Goal: Task Accomplishment & Management: Manage account settings

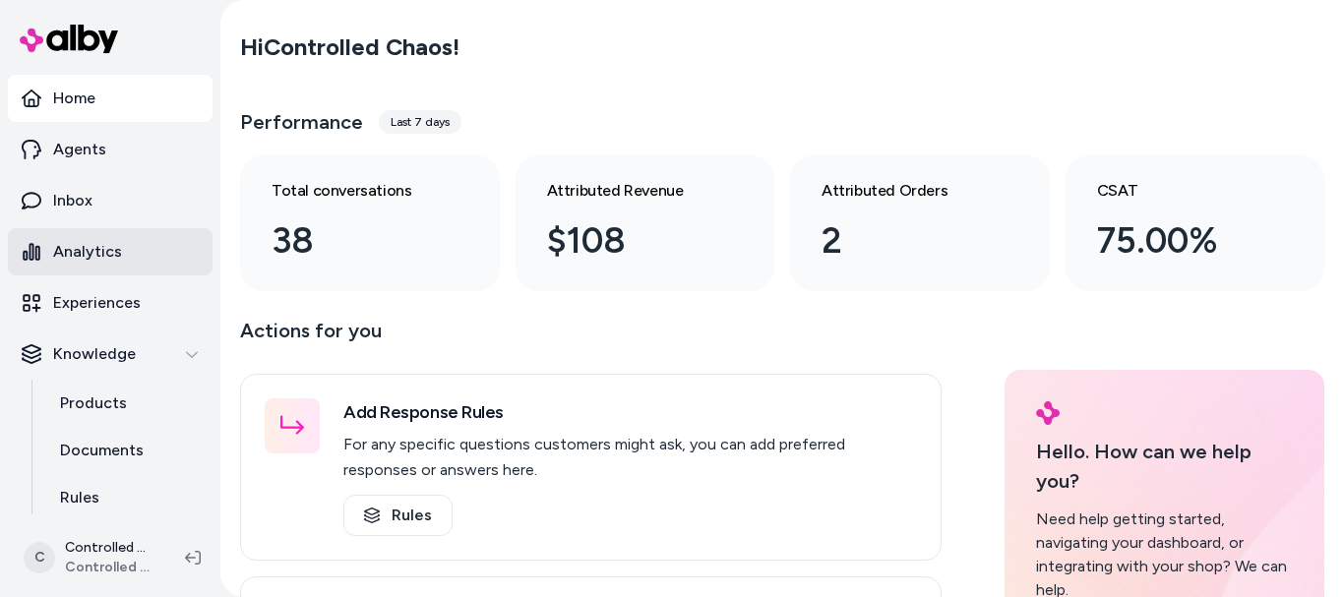
click at [132, 241] on link "Analytics" at bounding box center [110, 251] width 205 height 47
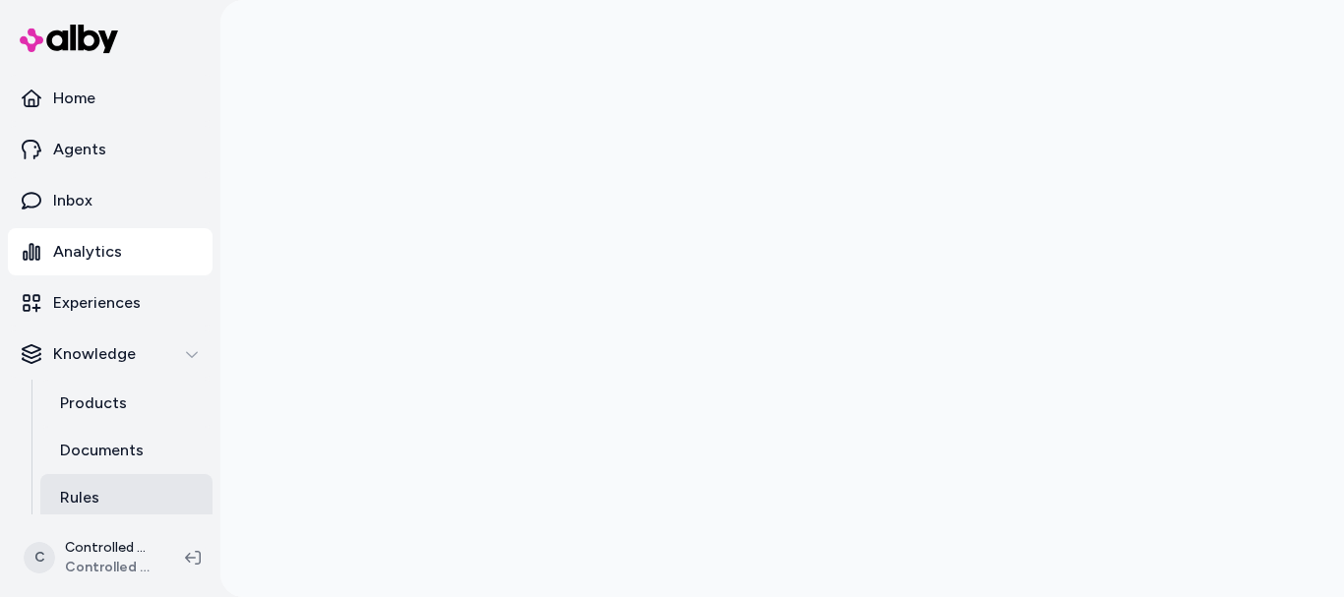
click at [86, 489] on p "Rules" at bounding box center [79, 498] width 39 height 24
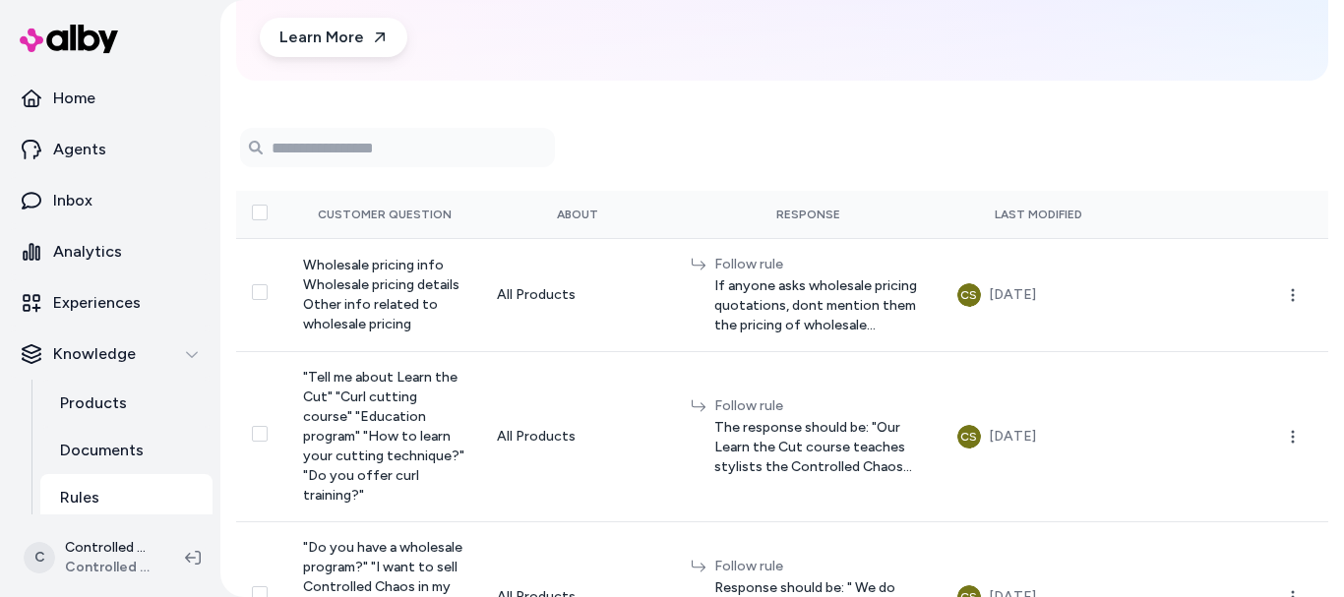
scroll to position [222, 0]
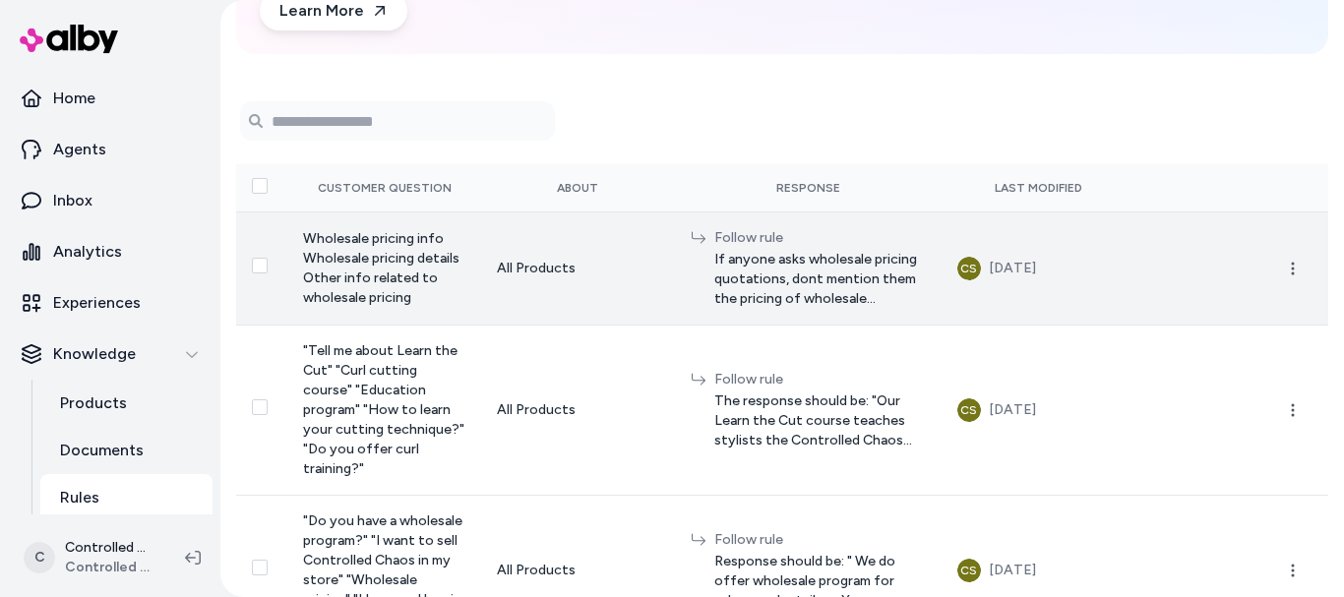
click at [773, 282] on span "If anyone asks wholesale pricing quotations, dont mention them the pricing of w…" at bounding box center [821, 279] width 212 height 59
click at [715, 274] on span "If anyone asks wholesale pricing quotations, dont mention them the pricing of w…" at bounding box center [821, 279] width 212 height 59
click at [1289, 271] on icon "button" at bounding box center [1293, 269] width 16 height 16
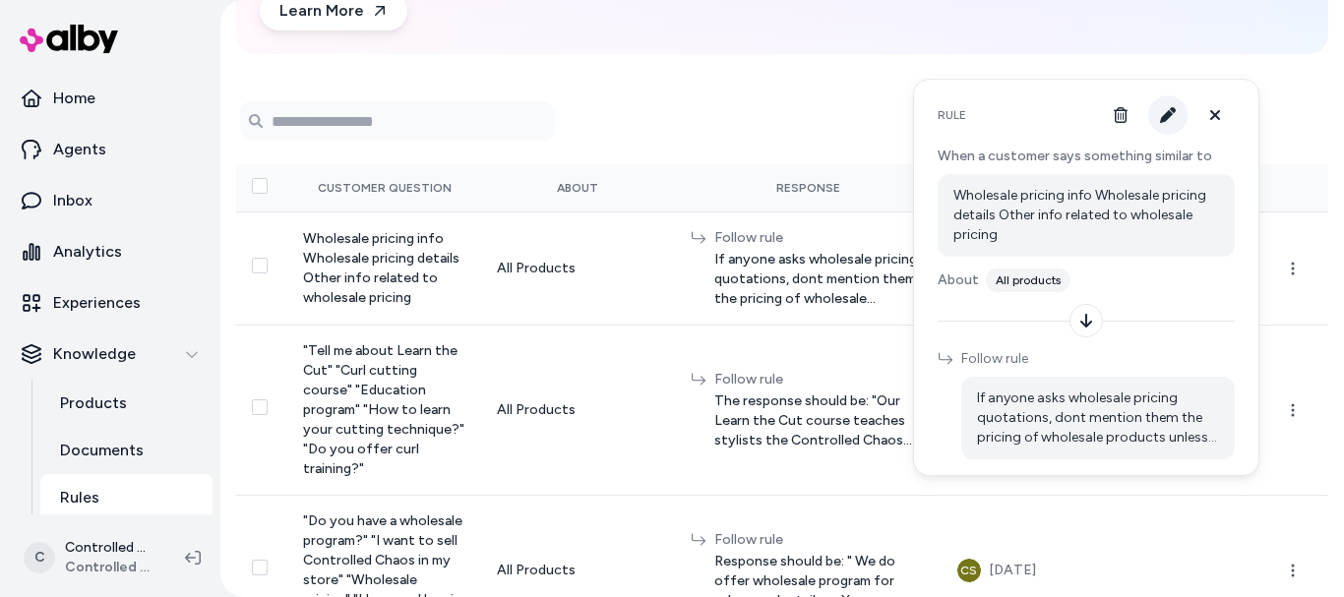
click at [1165, 120] on icon "button" at bounding box center [1168, 115] width 16 height 16
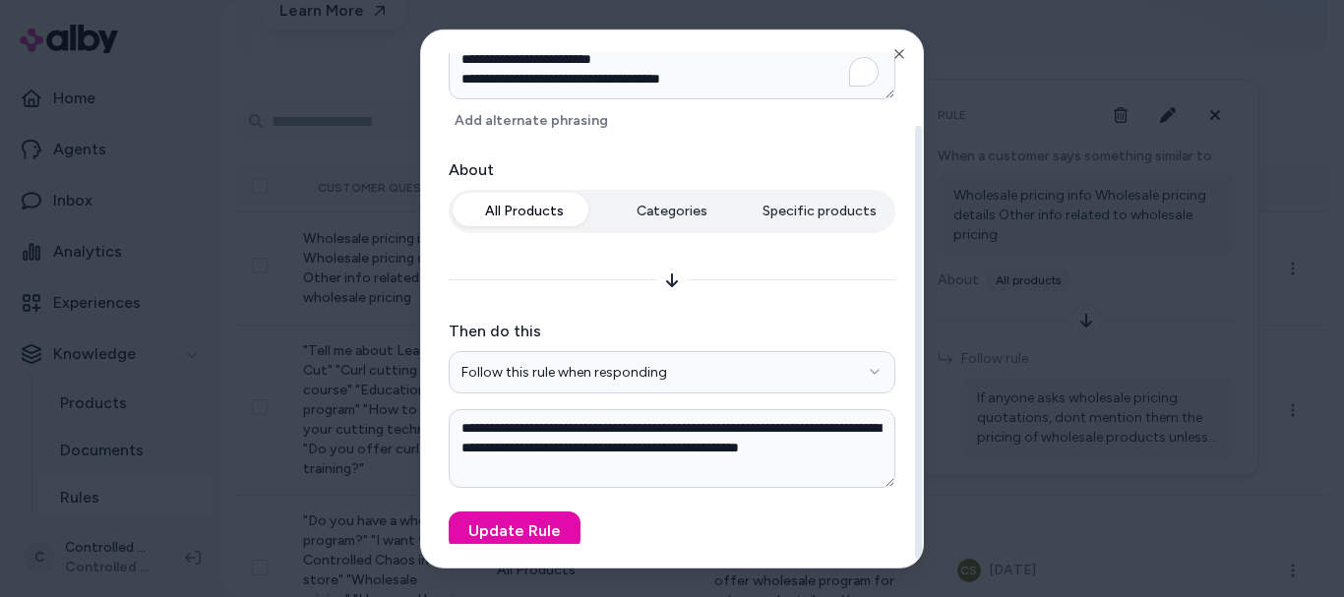
scroll to position [114, 0]
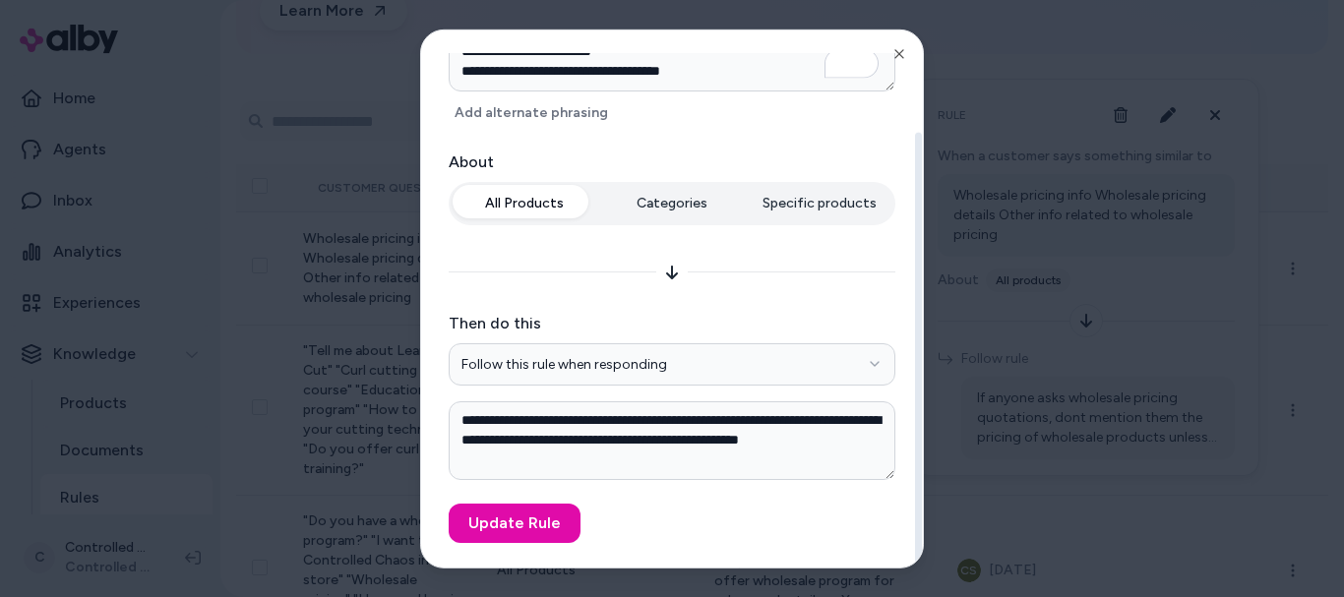
drag, startPoint x: 918, startPoint y: 152, endPoint x: 908, endPoint y: 306, distance: 154.8
click at [915, 306] on div at bounding box center [918, 349] width 7 height 434
click at [1014, 69] on div at bounding box center [672, 298] width 1344 height 597
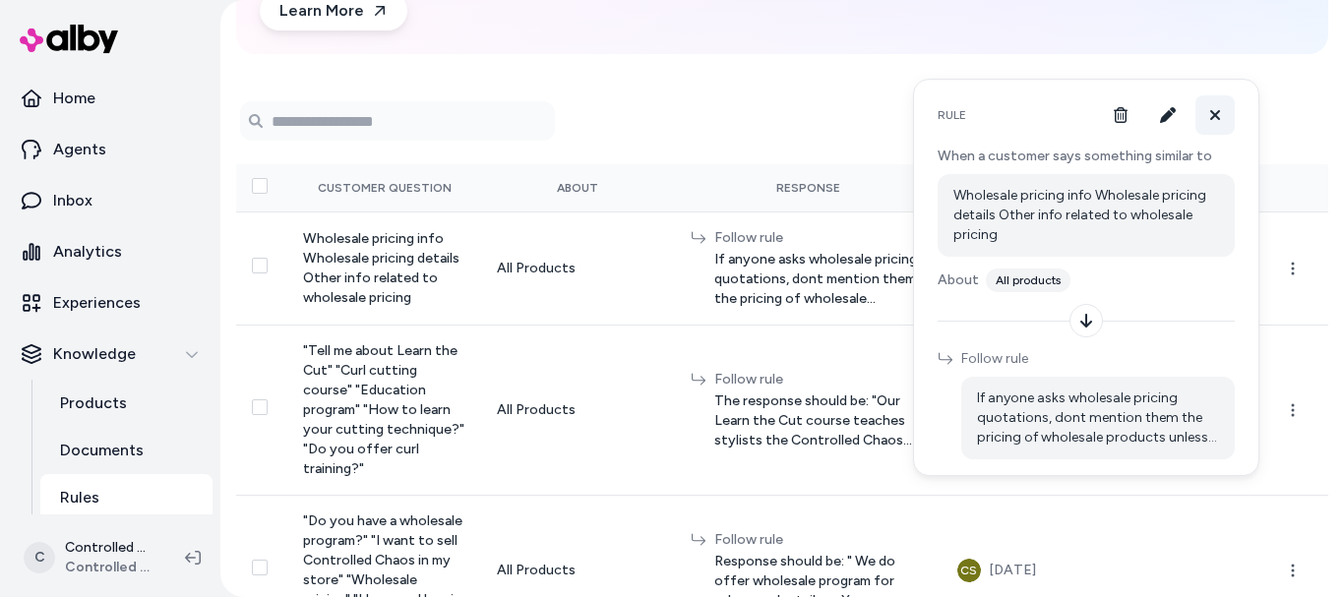
click at [1215, 115] on icon at bounding box center [1216, 115] width 10 height 10
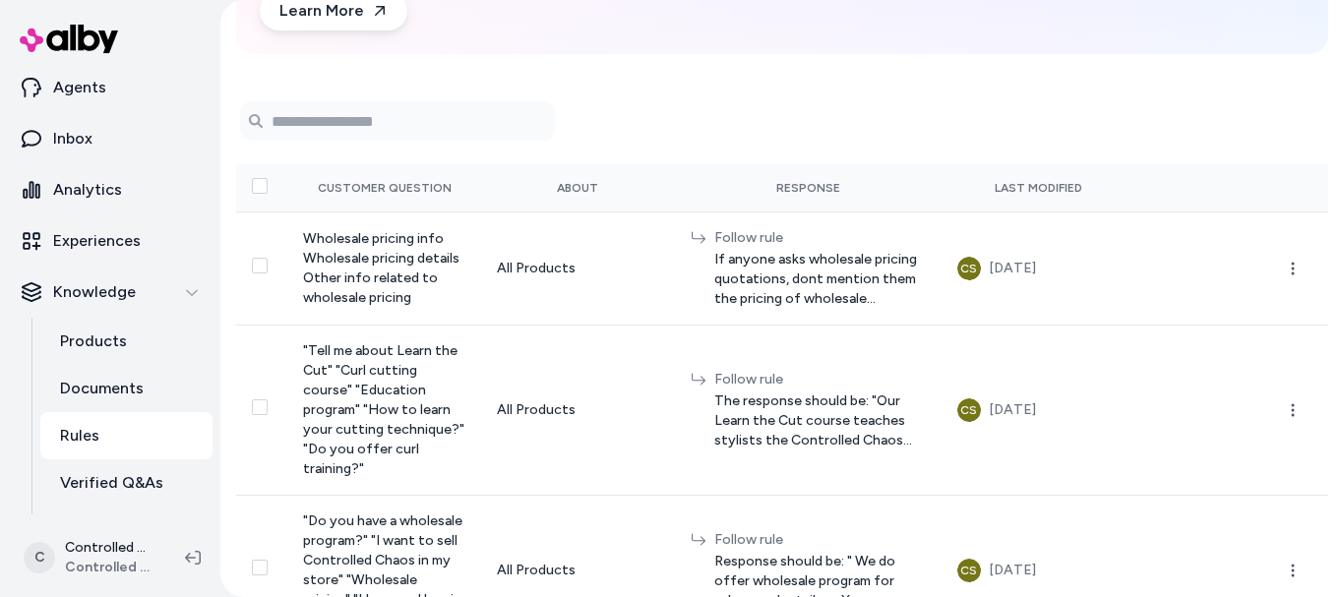
scroll to position [68, 0]
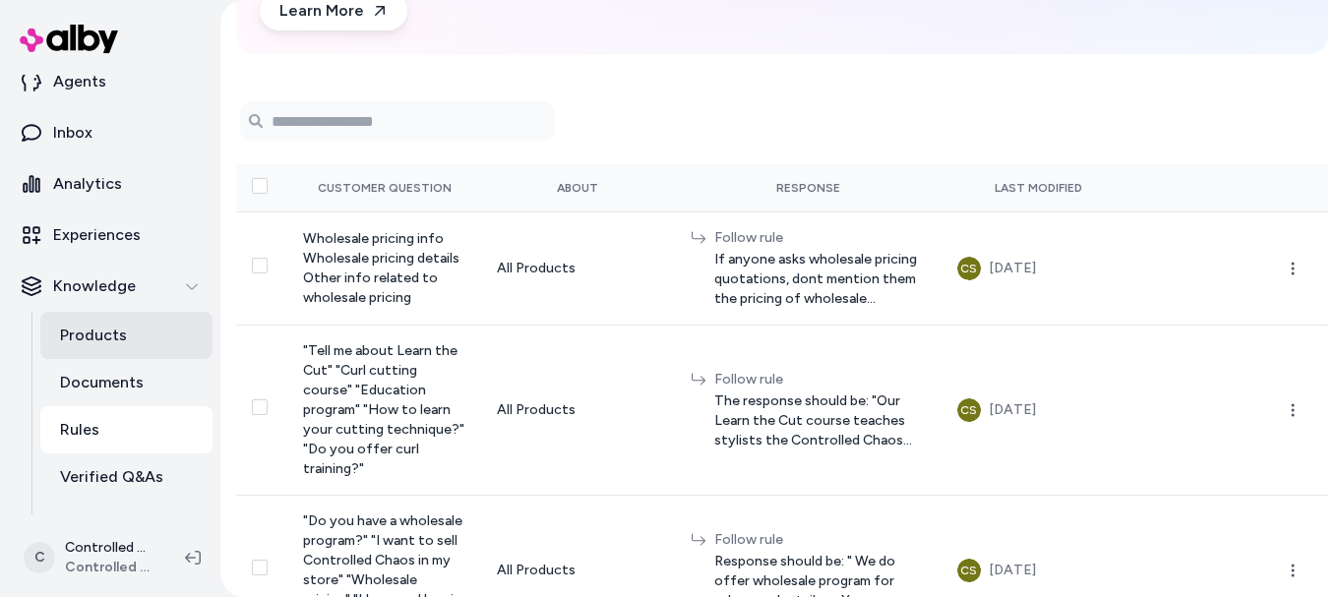
click at [102, 342] on p "Products" at bounding box center [93, 336] width 67 height 24
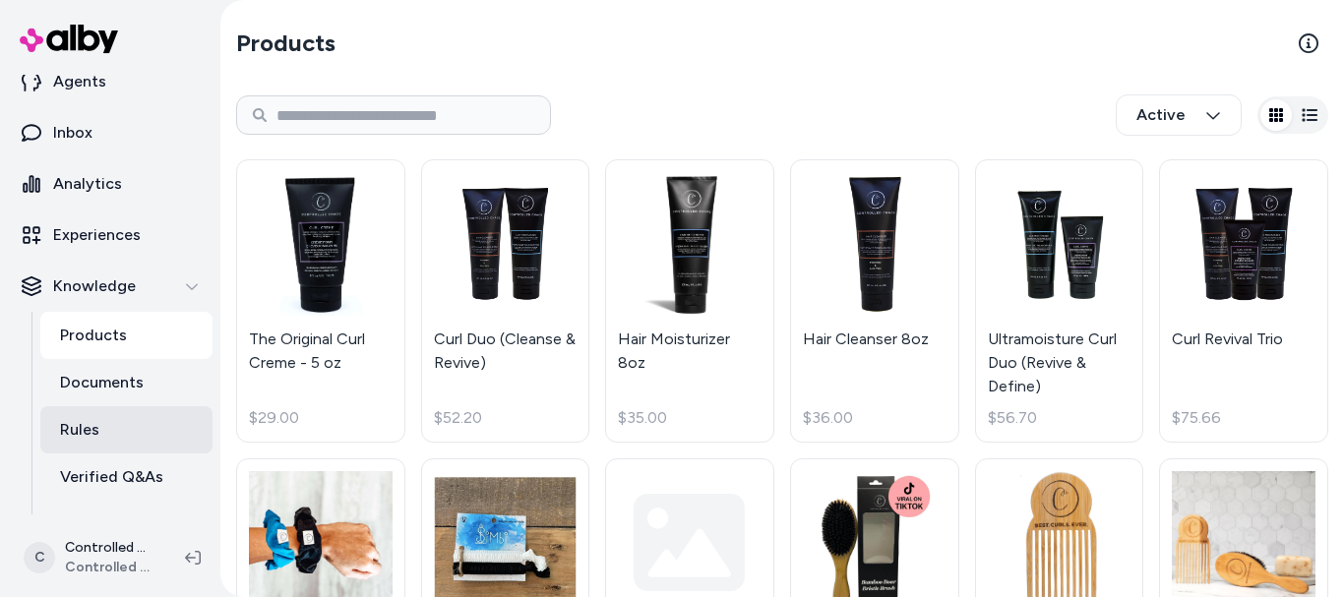
click at [108, 422] on link "Rules" at bounding box center [126, 429] width 172 height 47
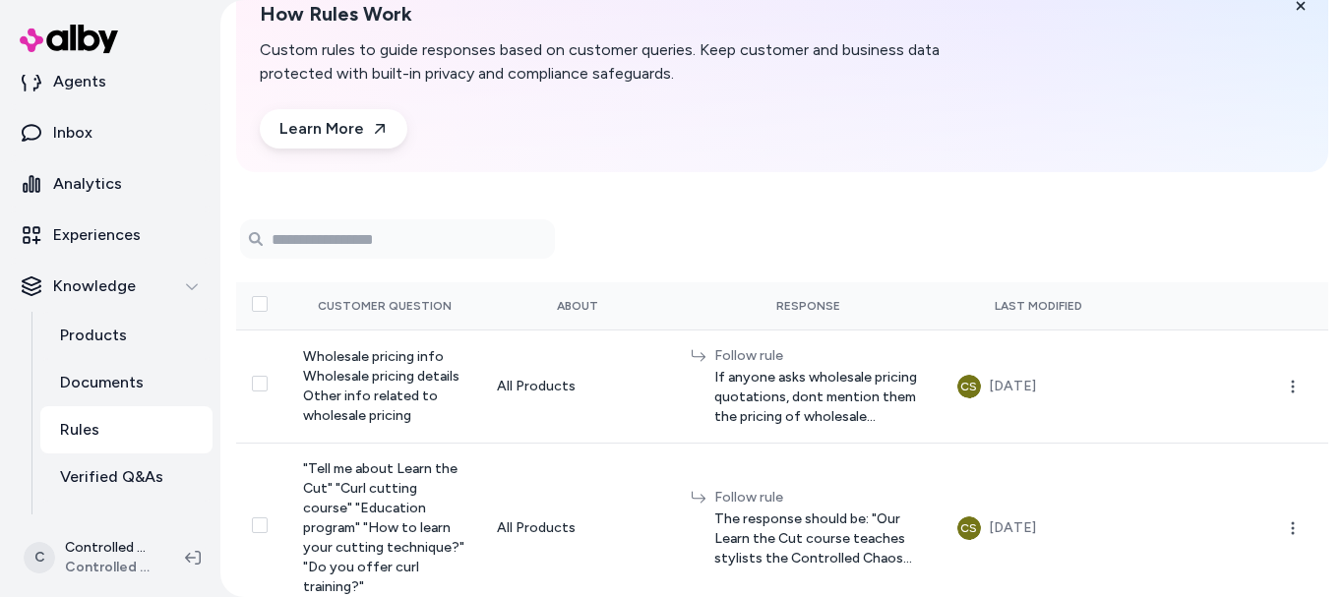
scroll to position [102, 0]
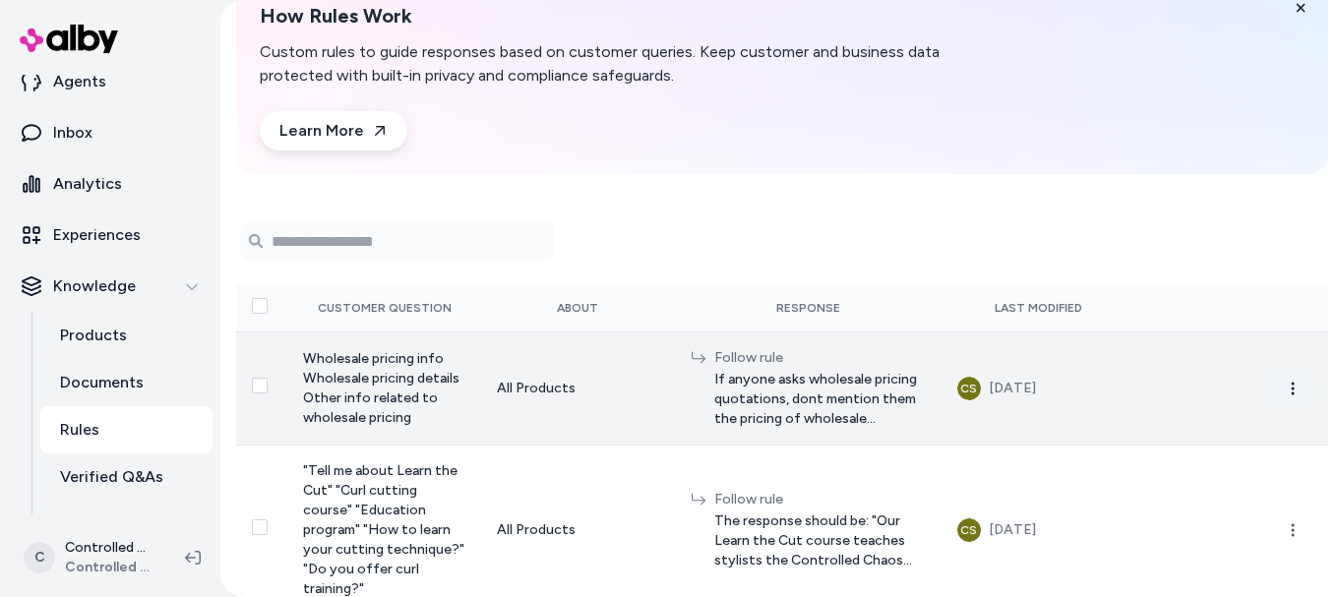
click at [1285, 392] on icon "button" at bounding box center [1293, 389] width 16 height 16
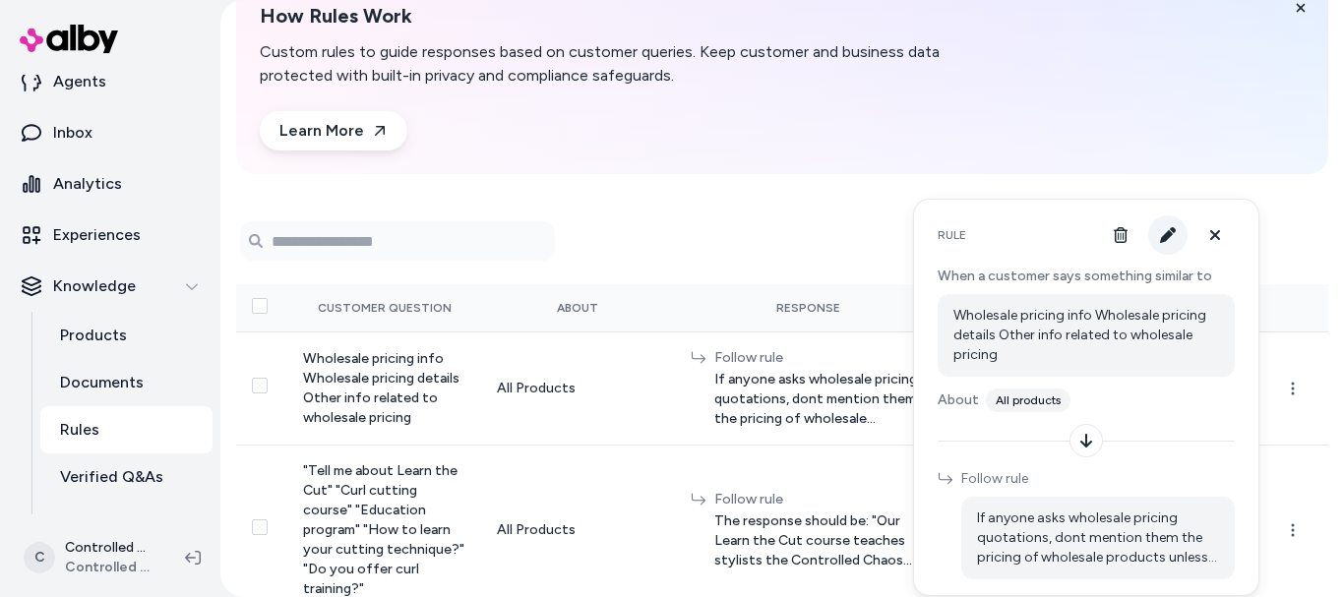
click at [1171, 238] on icon "button" at bounding box center [1168, 235] width 16 height 16
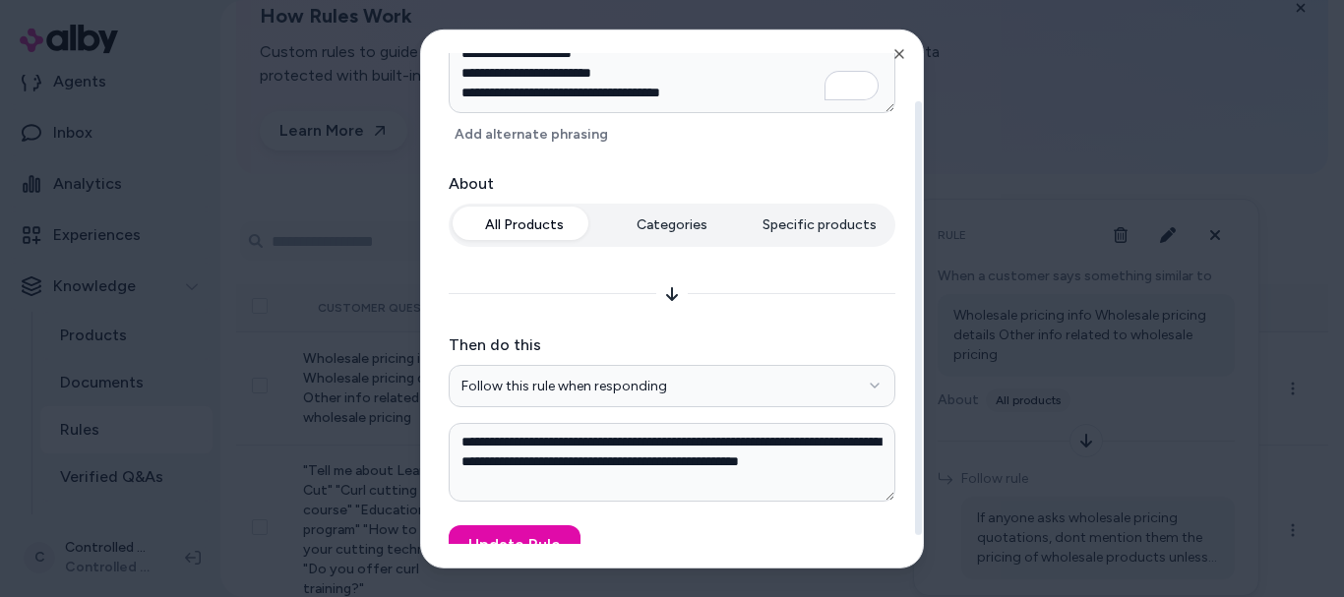
scroll to position [114, 0]
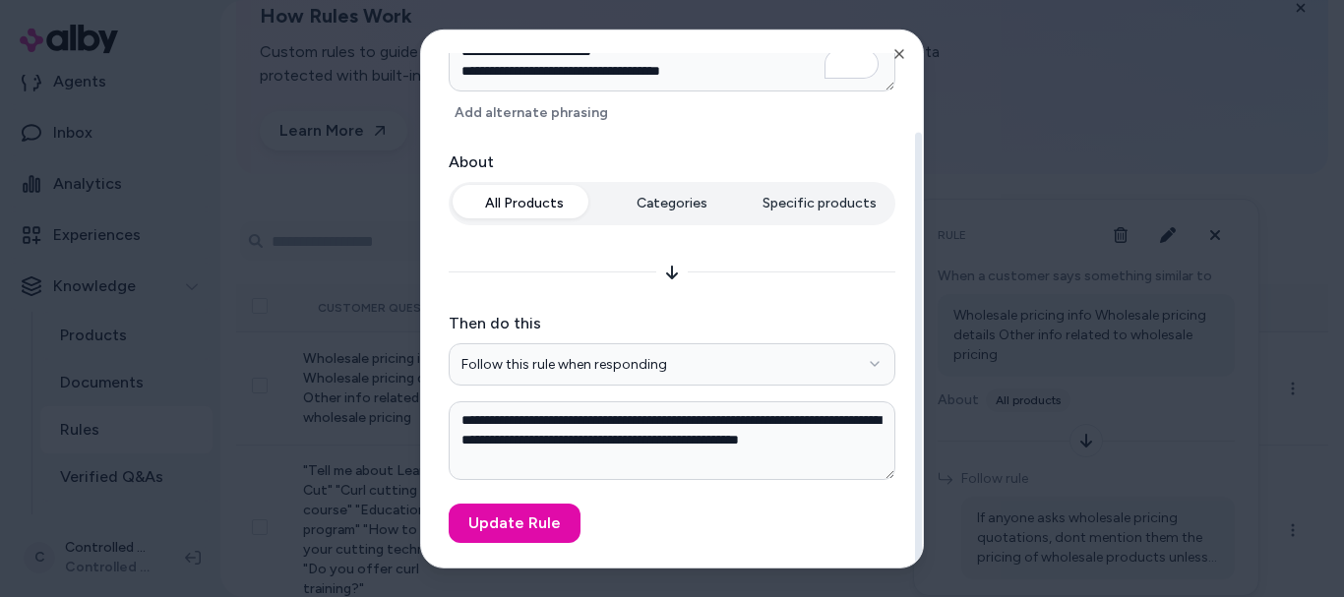
drag, startPoint x: 918, startPoint y: 158, endPoint x: 909, endPoint y: 329, distance: 170.5
click at [915, 329] on div at bounding box center [918, 349] width 7 height 434
click at [904, 54] on icon "button" at bounding box center [900, 53] width 16 height 16
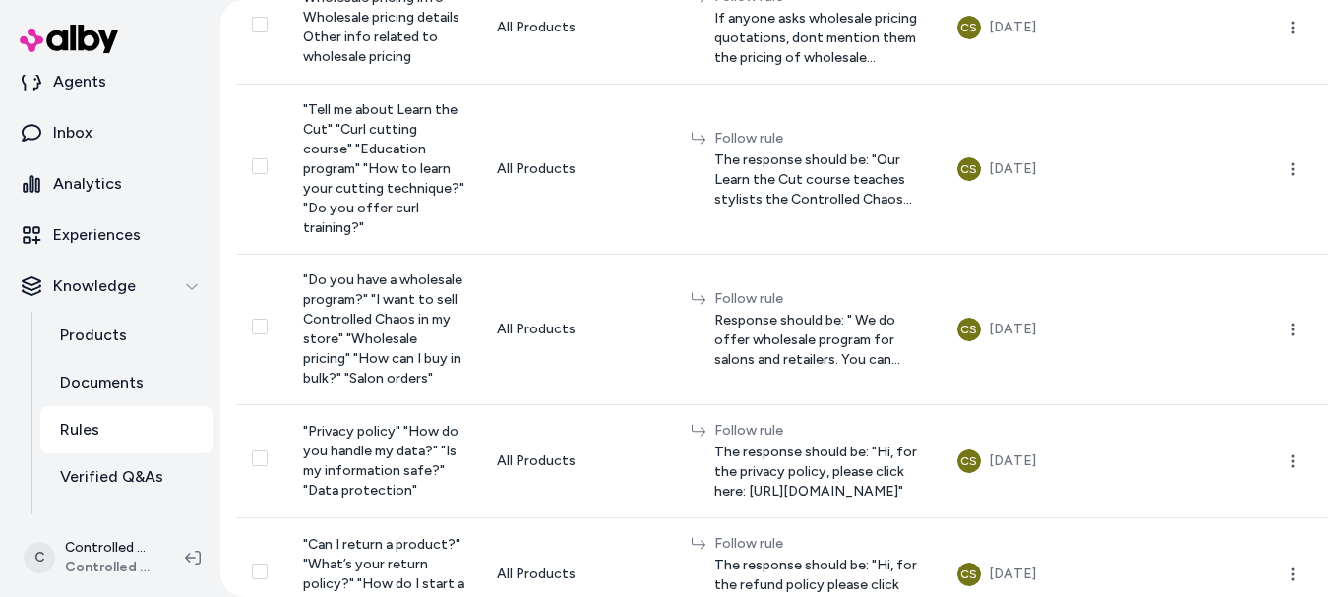
scroll to position [467, 0]
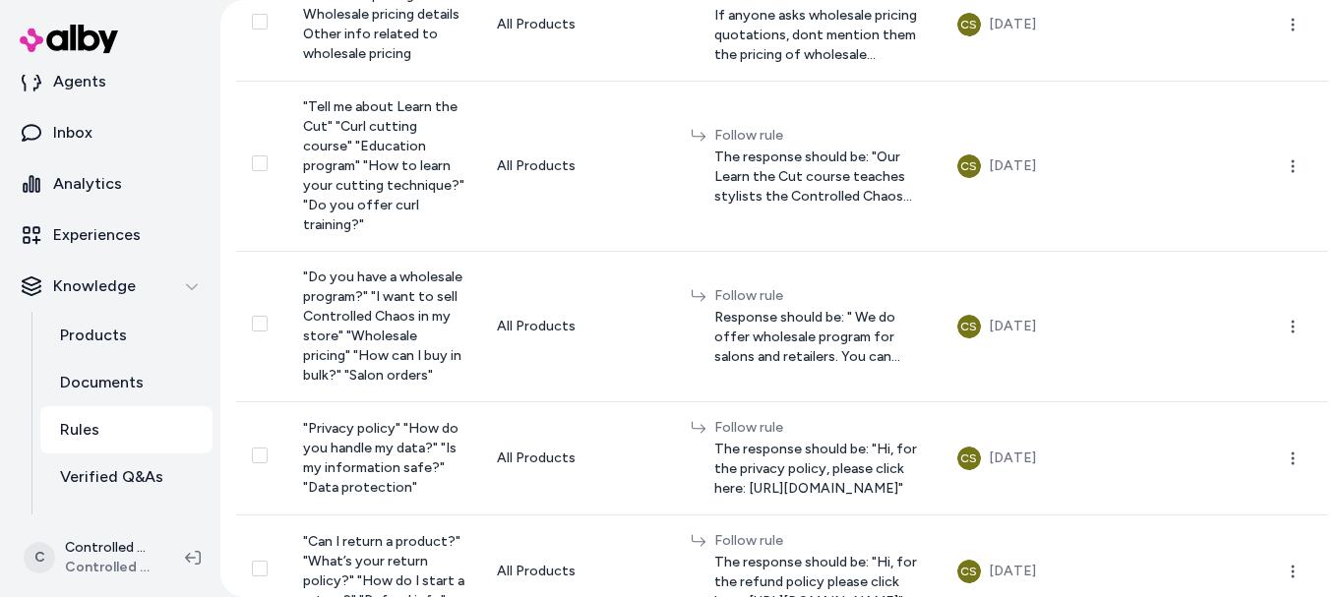
drag, startPoint x: 1332, startPoint y: 350, endPoint x: 1336, endPoint y: 317, distance: 33.7
click at [1336, 317] on div "Rules New Rule How Rules Work Custom rules to guide responses based on customer…" at bounding box center [782, 298] width 1124 height 597
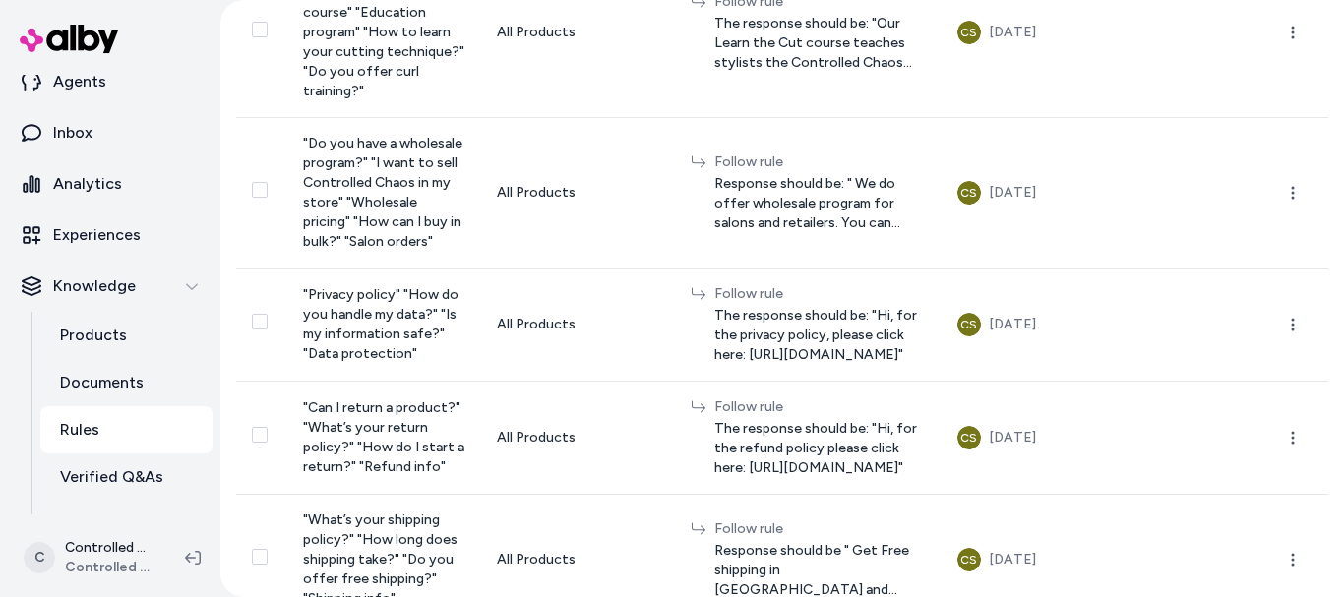
scroll to position [652, 0]
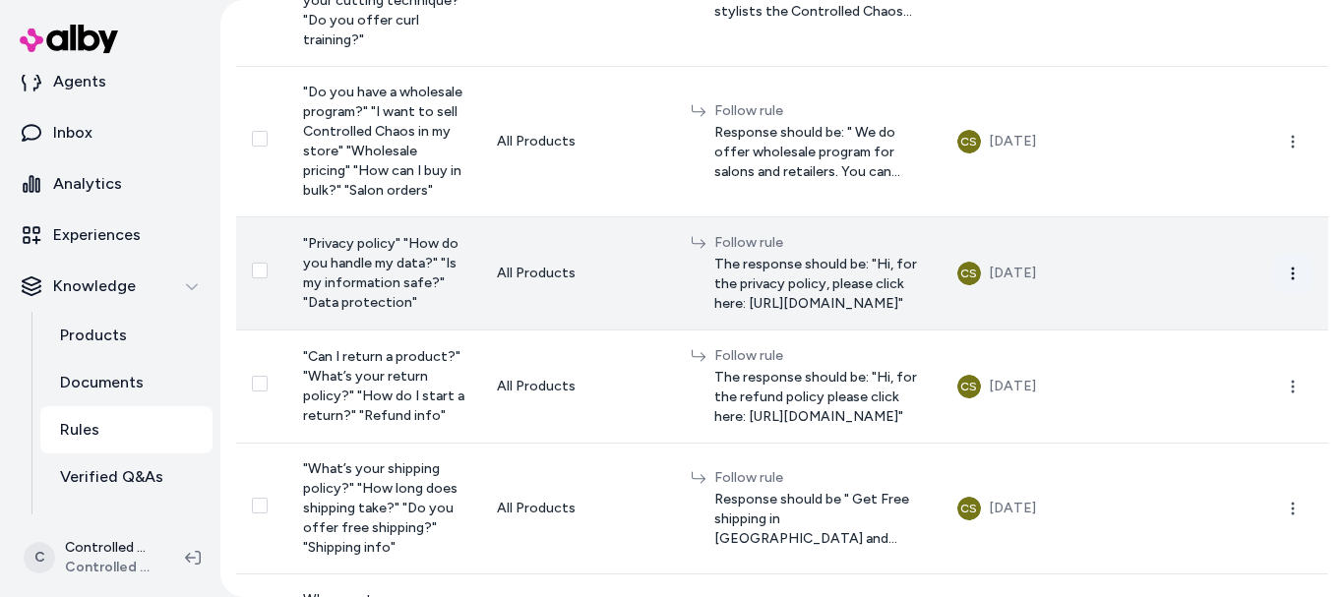
click at [1291, 293] on button "button" at bounding box center [1293, 273] width 39 height 39
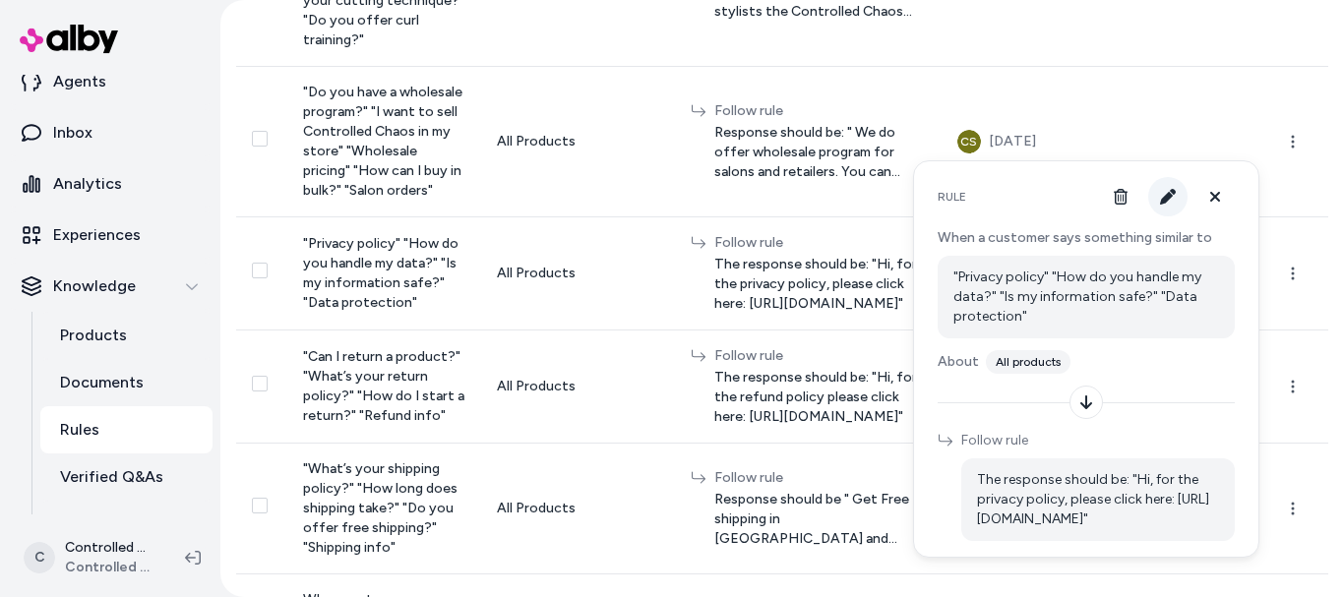
click at [1173, 192] on icon "button" at bounding box center [1168, 197] width 16 height 16
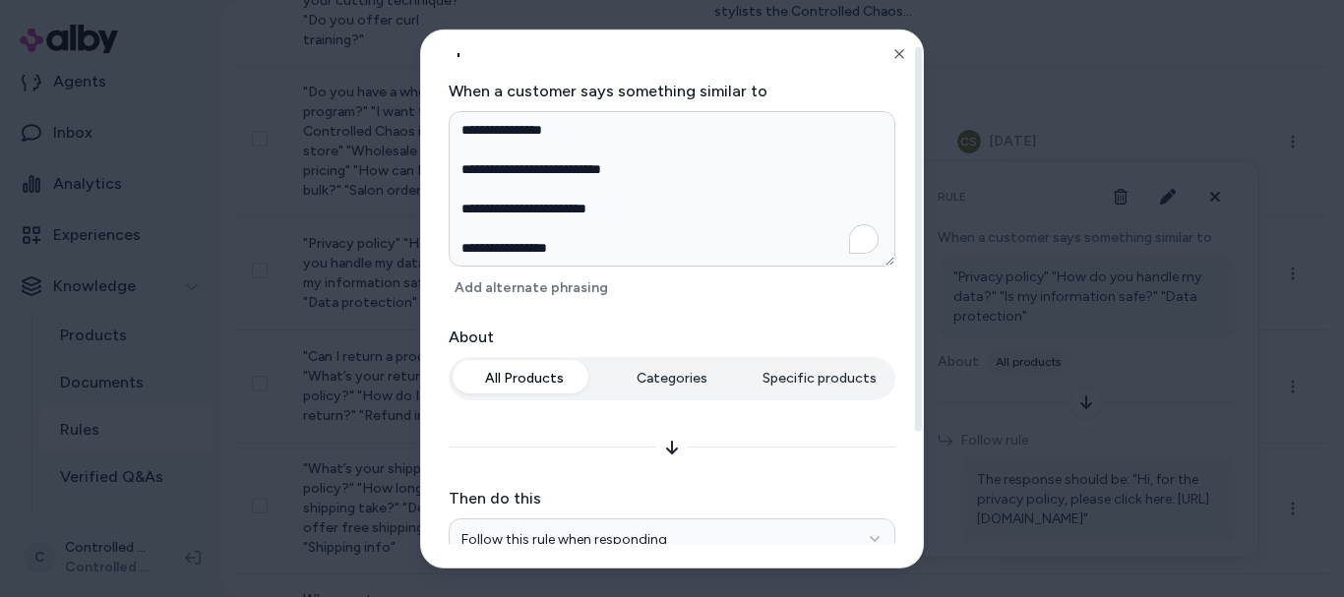
drag, startPoint x: 914, startPoint y: 200, endPoint x: 915, endPoint y: 239, distance: 39.4
click at [915, 239] on div at bounding box center [918, 298] width 10 height 537
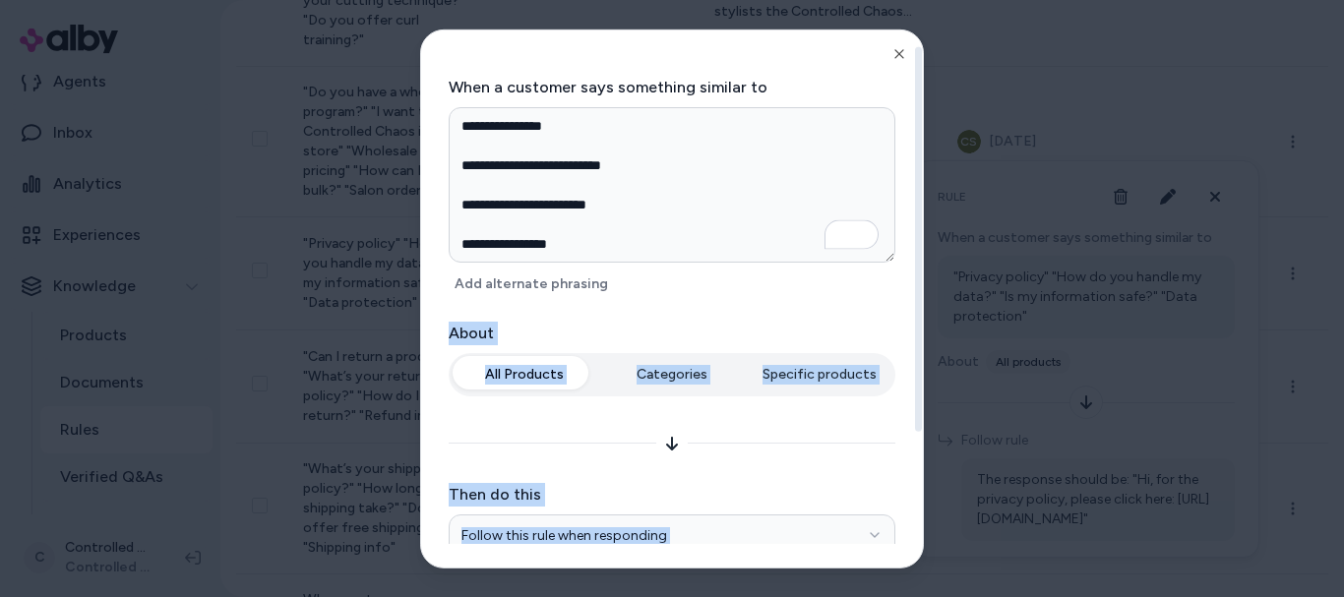
drag, startPoint x: 923, startPoint y: 270, endPoint x: 917, endPoint y: 315, distance: 45.7
click at [917, 315] on div "**********" at bounding box center [672, 298] width 504 height 539
click at [911, 263] on div "**********" at bounding box center [672, 298] width 502 height 537
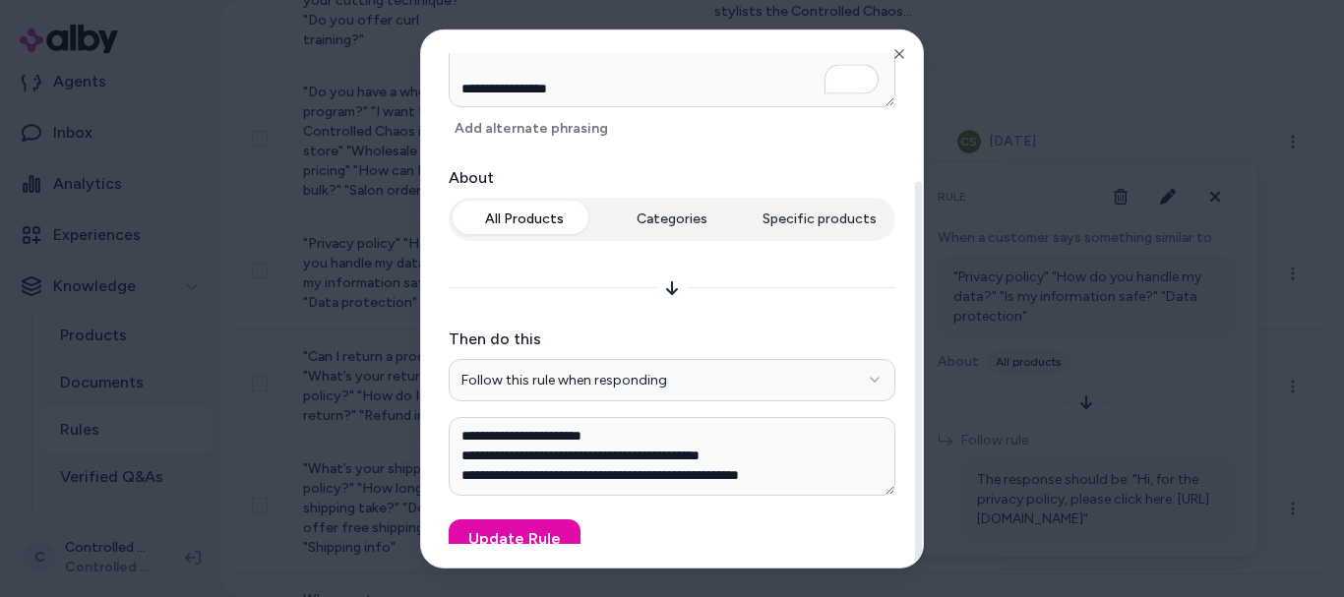
scroll to position [191, 0]
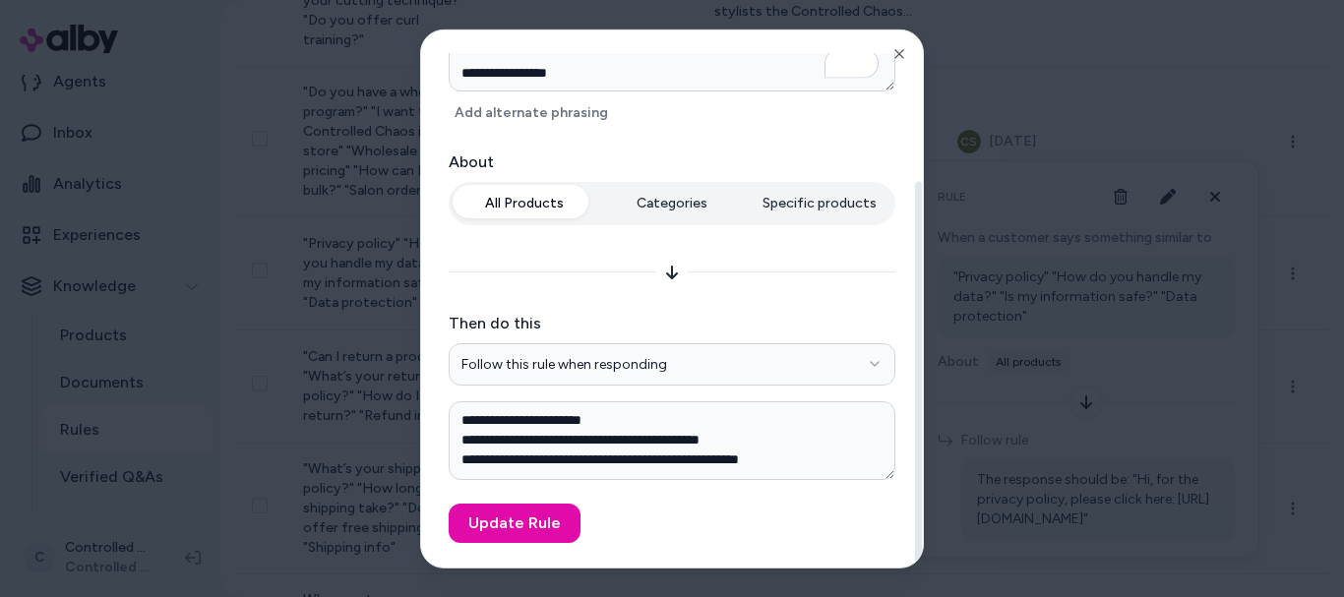
drag, startPoint x: 918, startPoint y: 247, endPoint x: 913, endPoint y: 431, distance: 184.1
click at [915, 431] on div at bounding box center [918, 373] width 7 height 385
click at [565, 458] on textarea "**********" at bounding box center [672, 441] width 447 height 79
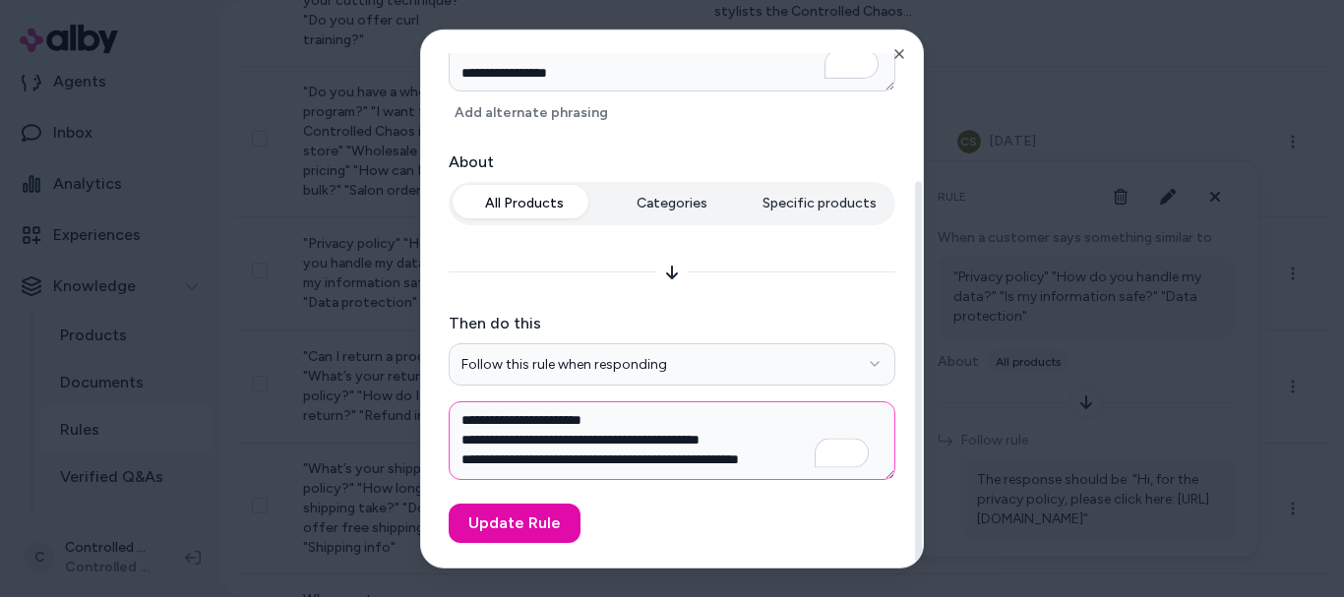
click at [565, 457] on textarea "**********" at bounding box center [672, 441] width 447 height 79
type textarea "*"
